Goal: Information Seeking & Learning: Learn about a topic

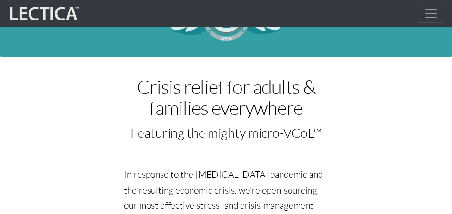
scroll to position [68, 0]
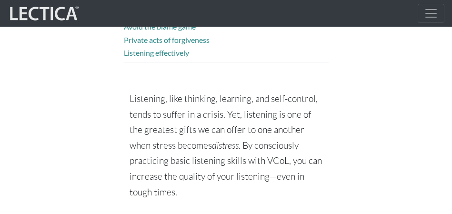
scroll to position [691, 0]
